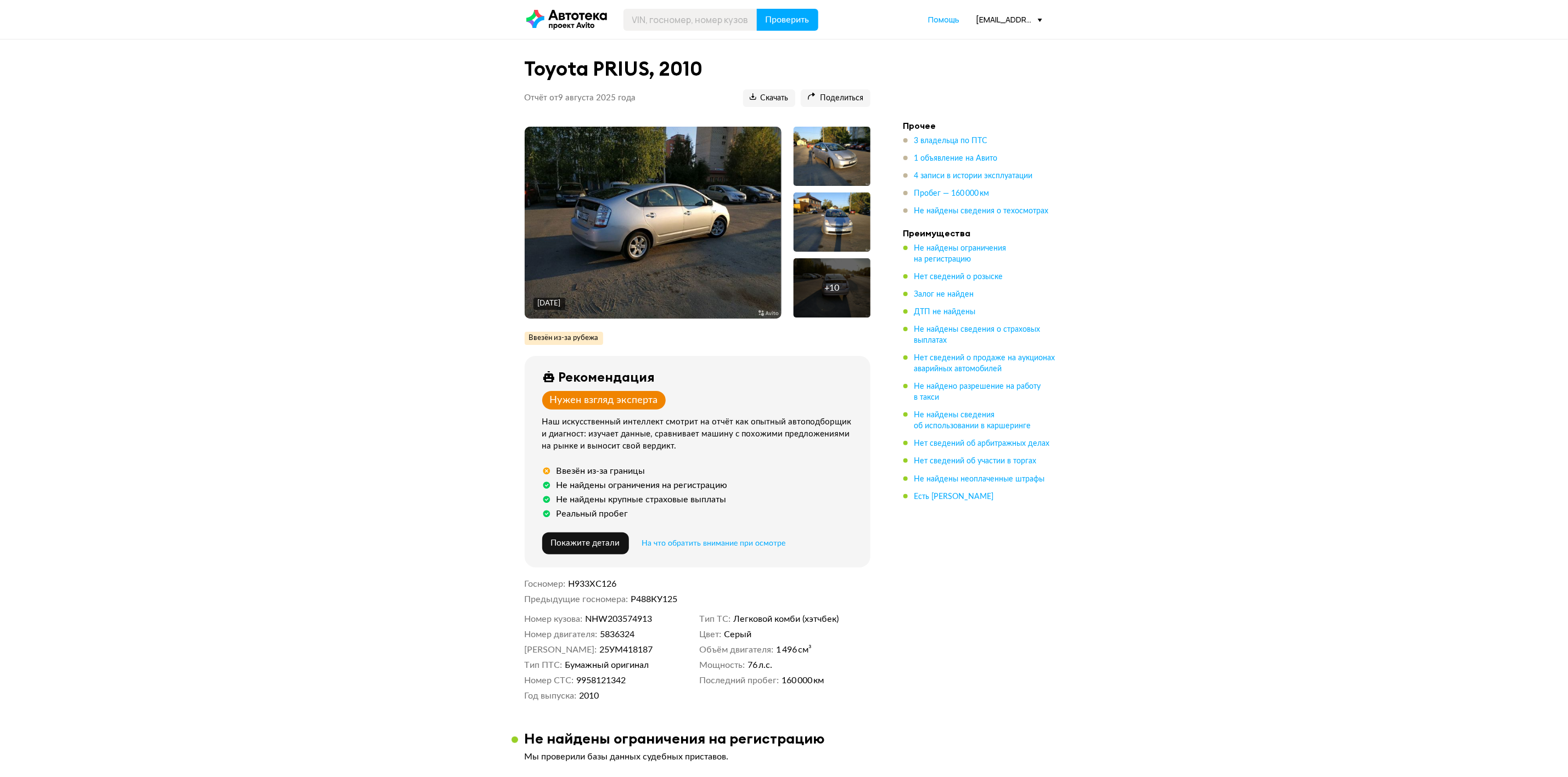
click at [609, 57] on h1 "Toyota PRIUS, 2010" at bounding box center [698, 69] width 346 height 23
click at [618, 68] on h1 "Toyota PRIUS, 2010" at bounding box center [698, 69] width 346 height 23
click at [742, 66] on h1 "Toyota PRIUS, 2010" at bounding box center [698, 69] width 346 height 23
click at [684, 66] on h1 "Toyota PRIUS, 2010" at bounding box center [698, 69] width 346 height 23
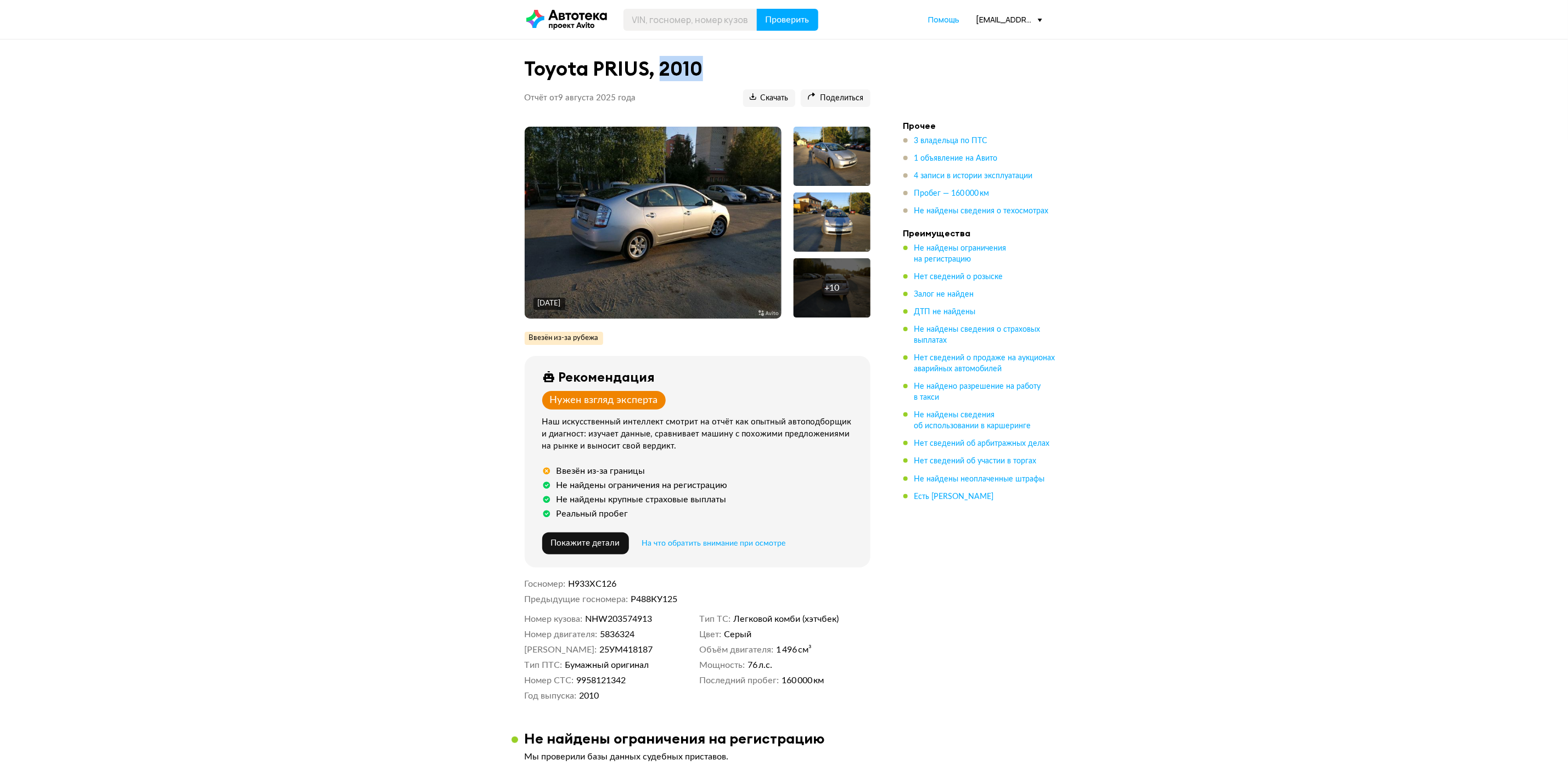
click at [684, 66] on h1 "Toyota PRIUS, 2010" at bounding box center [698, 69] width 346 height 23
click at [779, 74] on h1 "Toyota PRIUS, 2010" at bounding box center [698, 69] width 346 height 23
drag, startPoint x: 833, startPoint y: 688, endPoint x: 818, endPoint y: 687, distance: 15.0
click at [824, 688] on div "Номер кузова NHW203574913 Номер двигателя 5836324 Номер ПТС 25УМ418187 Тип ПТС …" at bounding box center [698, 657] width 346 height 88
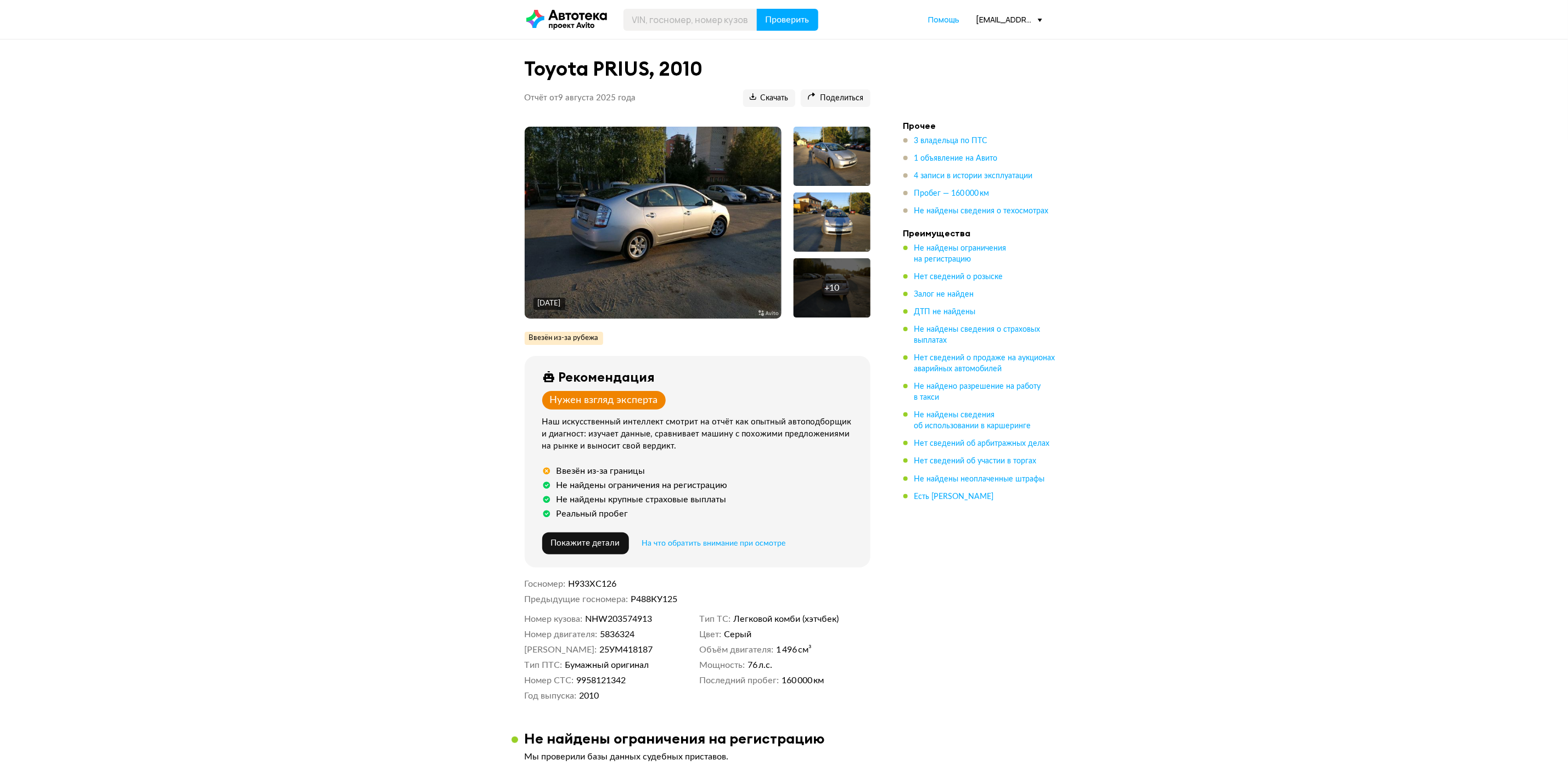
click at [810, 682] on span "160 000 км" at bounding box center [803, 681] width 43 height 11
drag, startPoint x: 591, startPoint y: 62, endPoint x: 715, endPoint y: 65, distance: 124.0
click at [715, 65] on div "Toyota PRIUS, 2010 Отчёт от [DATE] Ccылка на отчёт скопирована Скачать Поделить…" at bounding box center [698, 87] width 372 height 68
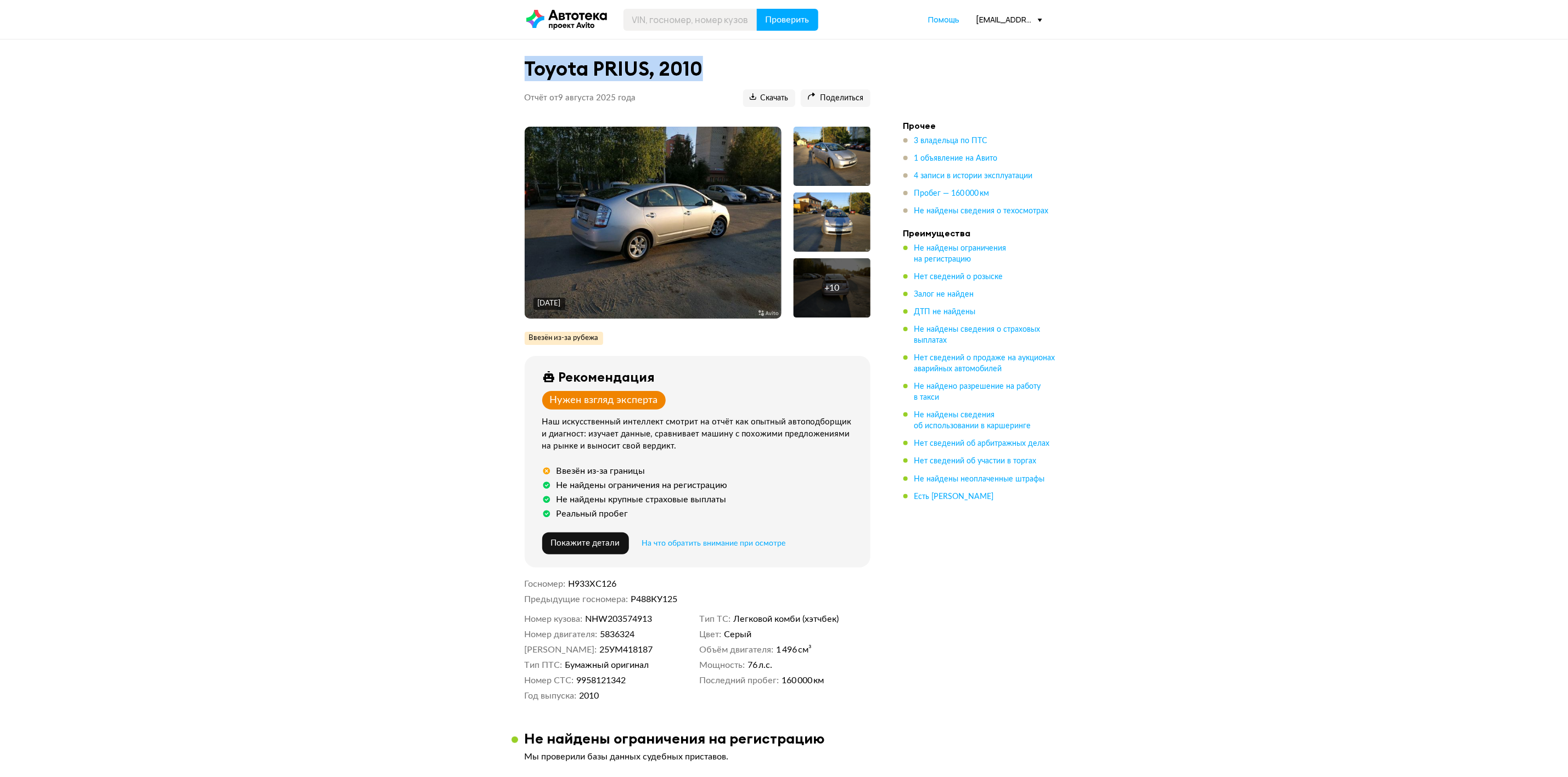
copy h1 "Toyota PRIUS, 2010"
click at [633, 617] on span "NHW203574913" at bounding box center [619, 619] width 67 height 11
copy span "NHW203574913"
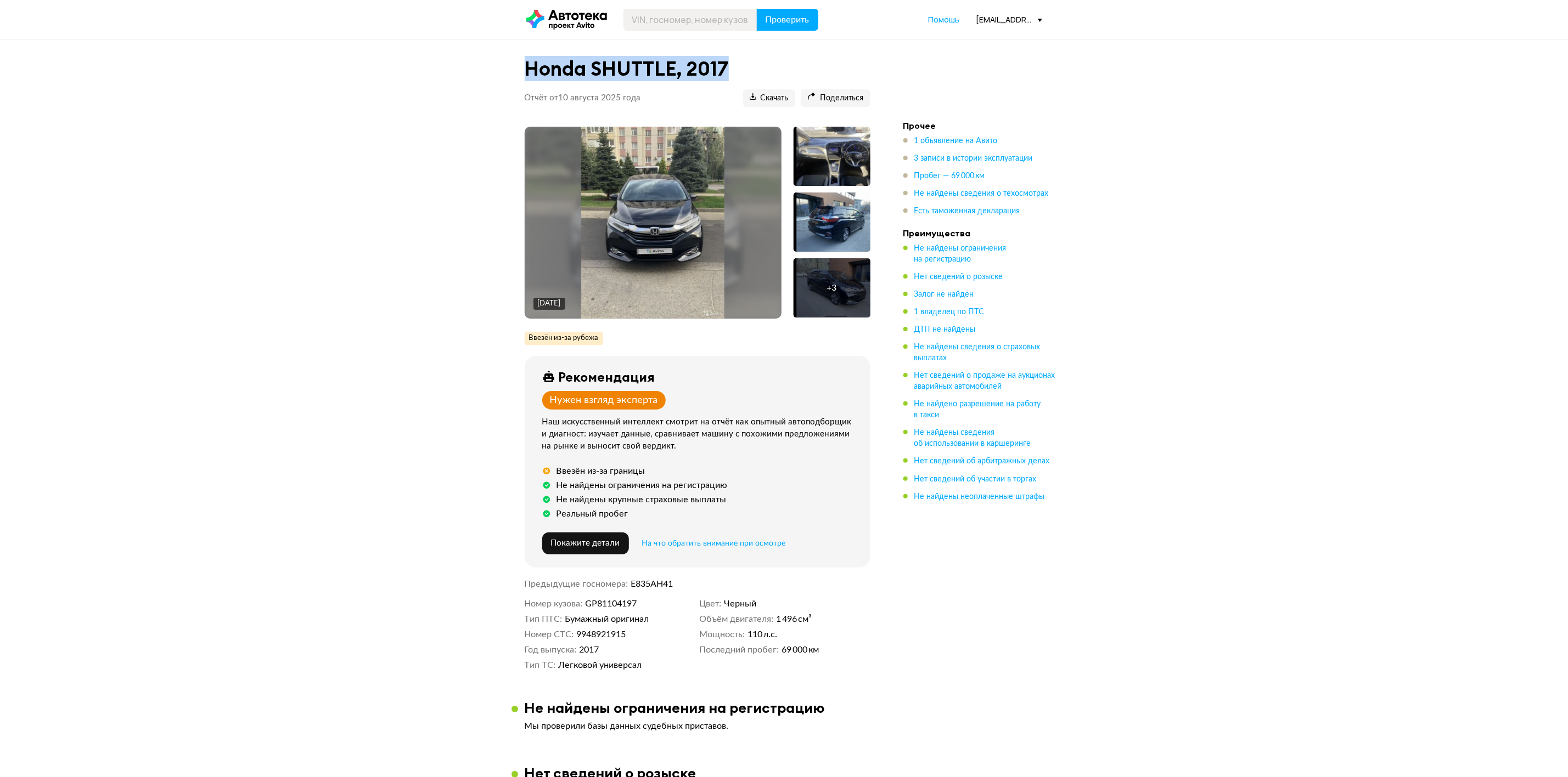
drag, startPoint x: 524, startPoint y: 64, endPoint x: 731, endPoint y: 63, distance: 207.0
click at [731, 63] on div "Honda SHUTTLE, 2017 Отчёт от 10 августа 2025 года Ccылка на отчёт скопирована С…" at bounding box center [698, 87] width 372 height 68
copy h1 "Honda SHUTTLE, 2017"
click at [615, 603] on span "GP81104197" at bounding box center [611, 603] width 51 height 11
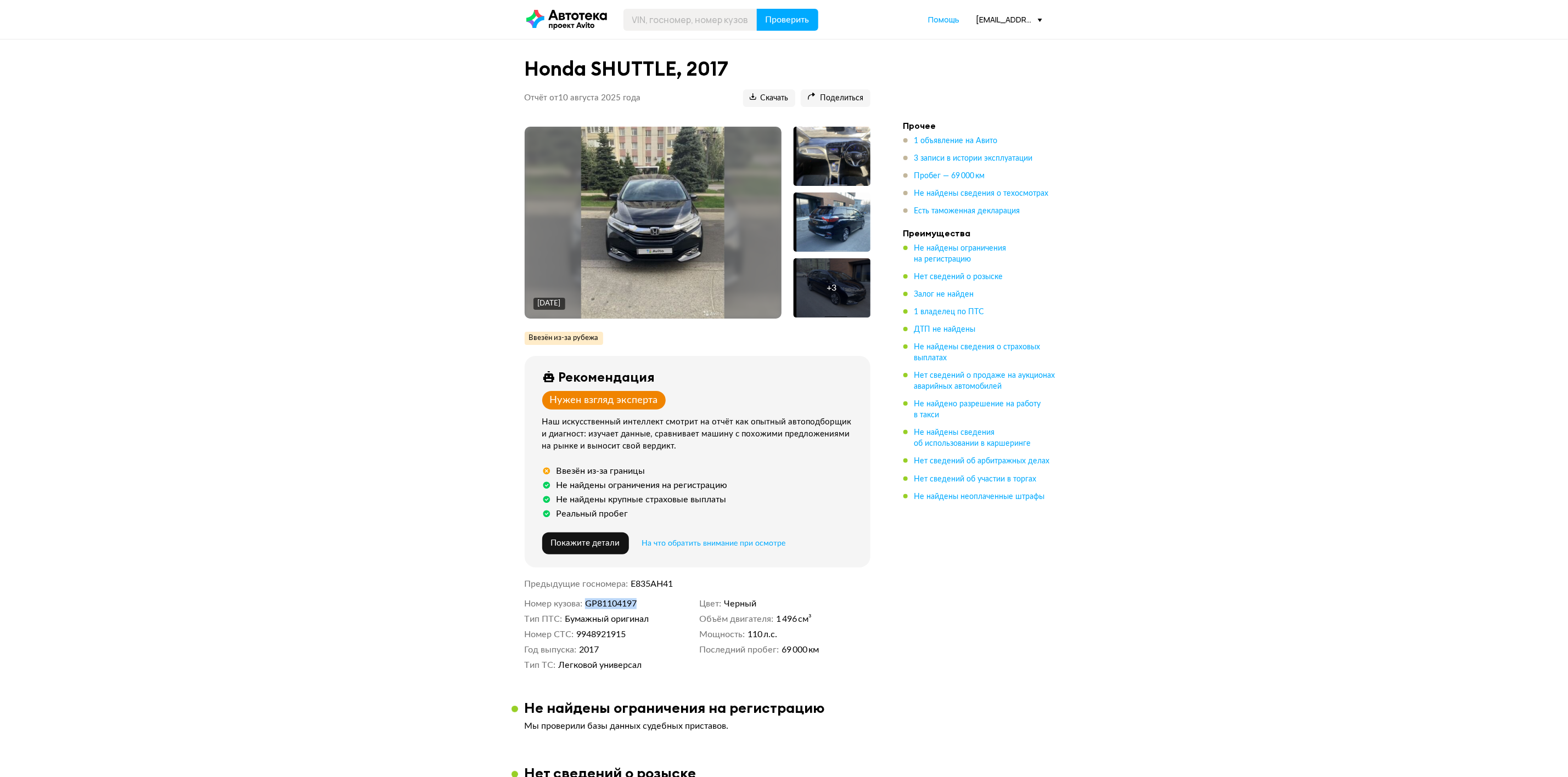
copy span "GP81104197"
